Goal: Information Seeking & Learning: Find specific fact

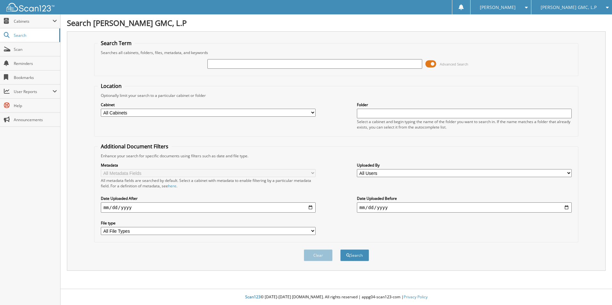
click at [291, 64] on input "text" at bounding box center [314, 64] width 215 height 10
type input "[PERSON_NAME] SERVICE LLC"
click at [356, 253] on button "Search" at bounding box center [354, 256] width 29 height 12
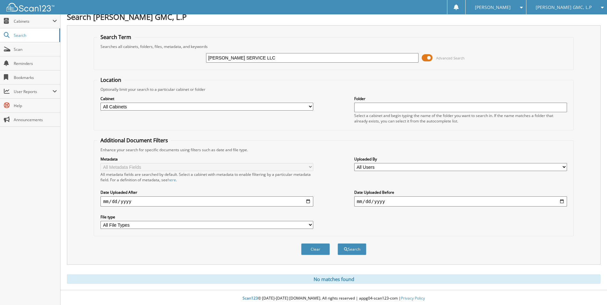
scroll to position [8, 0]
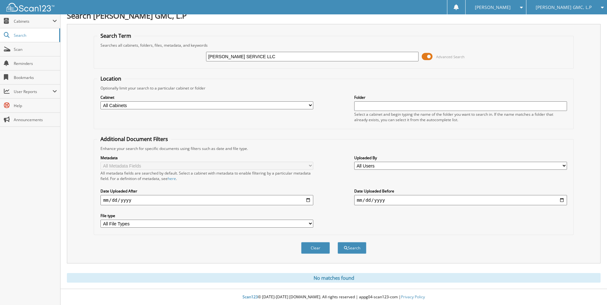
drag, startPoint x: 7, startPoint y: 0, endPoint x: 202, endPoint y: 30, distance: 197.5
click at [202, 32] on fieldset "Search Term Searches all cabinets, folders, files, metadata, and keywords [PERS…" at bounding box center [334, 50] width 480 height 36
